Goal: Transaction & Acquisition: Purchase product/service

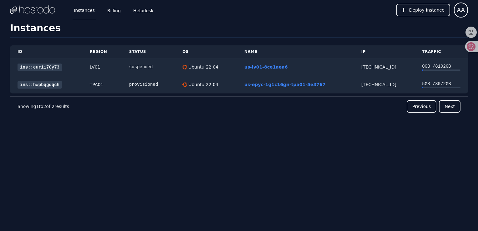
drag, startPoint x: 116, startPoint y: 132, endPoint x: 118, endPoint y: 126, distance: 6.7
click at [116, 131] on div "ID Region Status OS Name IP Traffic ins::eurii70y73 LV01 suspended Ubuntu 22.04…" at bounding box center [239, 92] width 458 height 109
click at [111, 12] on link "Billing" at bounding box center [114, 10] width 16 height 21
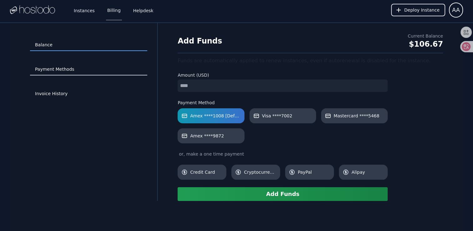
click at [72, 71] on link "Payment Methods" at bounding box center [88, 70] width 117 height 12
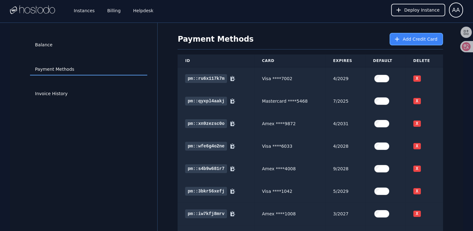
click at [404, 39] on span "Add Credit Card" at bounding box center [420, 39] width 35 height 6
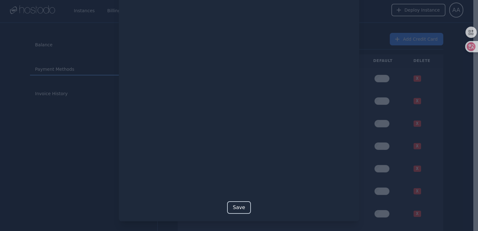
click at [239, 204] on button "Save" at bounding box center [238, 207] width 23 height 13
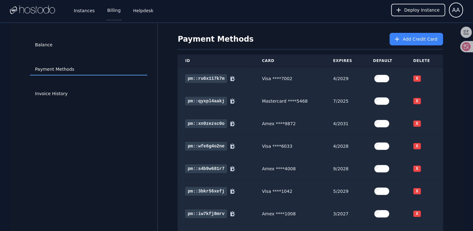
click at [118, 8] on link "Billing" at bounding box center [114, 10] width 16 height 21
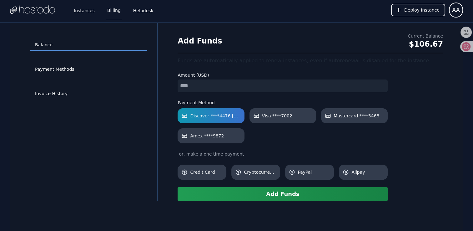
click at [194, 87] on input "number" at bounding box center [283, 85] width 210 height 13
click at [258, 196] on button "Add Funds" at bounding box center [283, 194] width 210 height 14
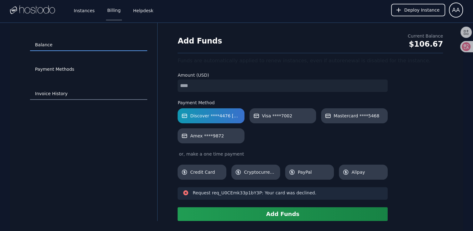
drag, startPoint x: 171, startPoint y: 86, endPoint x: 133, endPoint y: 88, distance: 38.9
click at [134, 88] on div "Balance Payment Methods Invoice History Add Funds Current Balance $106.67 Funds…" at bounding box center [236, 122] width 453 height 198
type input "*"
click at [274, 218] on button "Add Funds" at bounding box center [283, 214] width 210 height 14
click at [66, 73] on link "Payment Methods" at bounding box center [88, 70] width 117 height 12
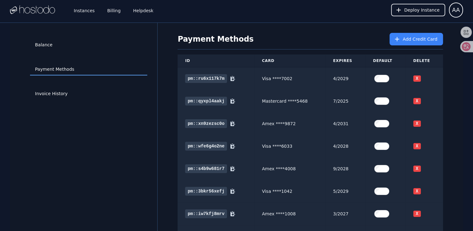
drag, startPoint x: 446, startPoint y: 126, endPoint x: 445, endPoint y: 122, distance: 4.9
click at [412, 41] on span "Add Credit Card" at bounding box center [420, 39] width 35 height 6
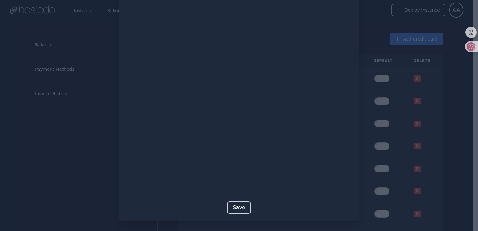
click at [239, 206] on button "Save" at bounding box center [238, 207] width 23 height 13
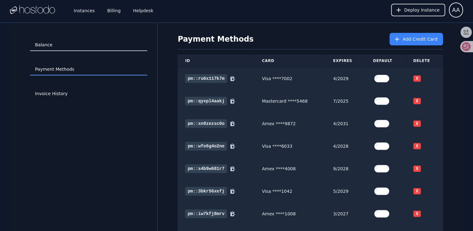
click at [71, 46] on link "Balance" at bounding box center [88, 45] width 117 height 12
